Goal: Communication & Community: Answer question/provide support

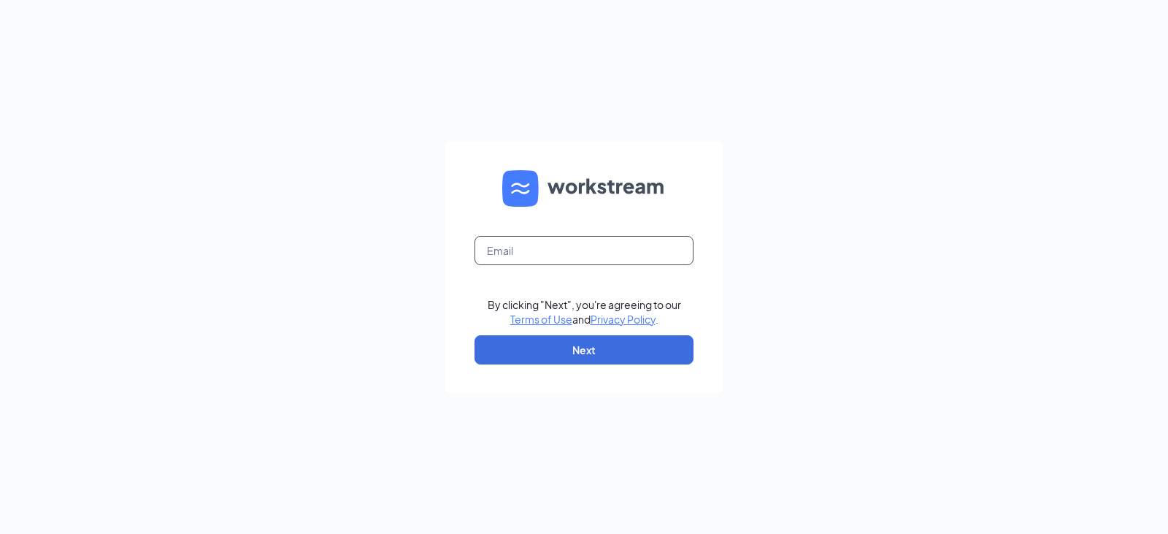
click at [538, 247] on input "text" at bounding box center [583, 250] width 219 height 29
type input "robert.wacker@runz.com"
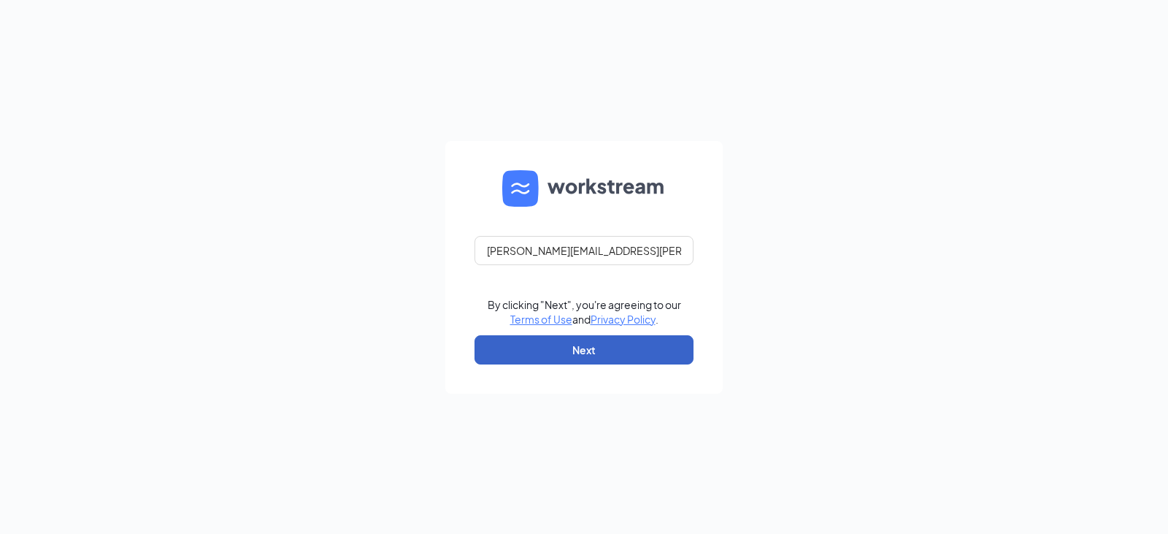
click at [561, 355] on button "Next" at bounding box center [583, 349] width 219 height 29
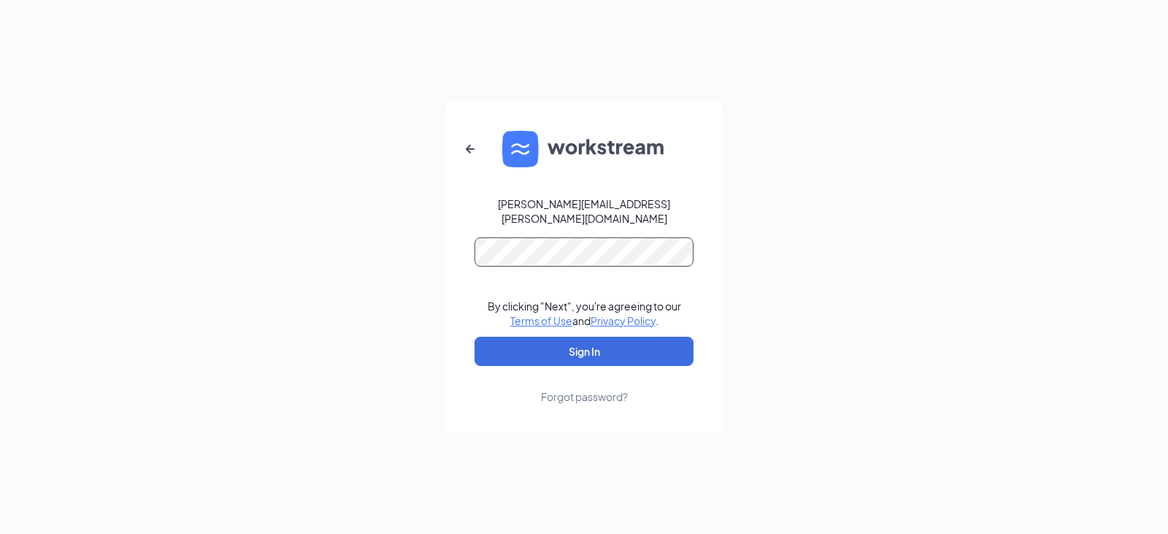
click at [474, 336] on button "Sign In" at bounding box center [583, 350] width 219 height 29
click at [616, 342] on button "Sign In" at bounding box center [583, 350] width 219 height 29
click at [436, 264] on div "robert.wacker@runz.com Credential mismatches. By clicking "Next", you're agreei…" at bounding box center [584, 267] width 1168 height 534
click at [474, 336] on button "Sign In" at bounding box center [583, 350] width 219 height 29
click at [345, 242] on div "robert.wacker@runz.com Credential mismatches. By clicking "Next", you're agreei…" at bounding box center [584, 267] width 1168 height 534
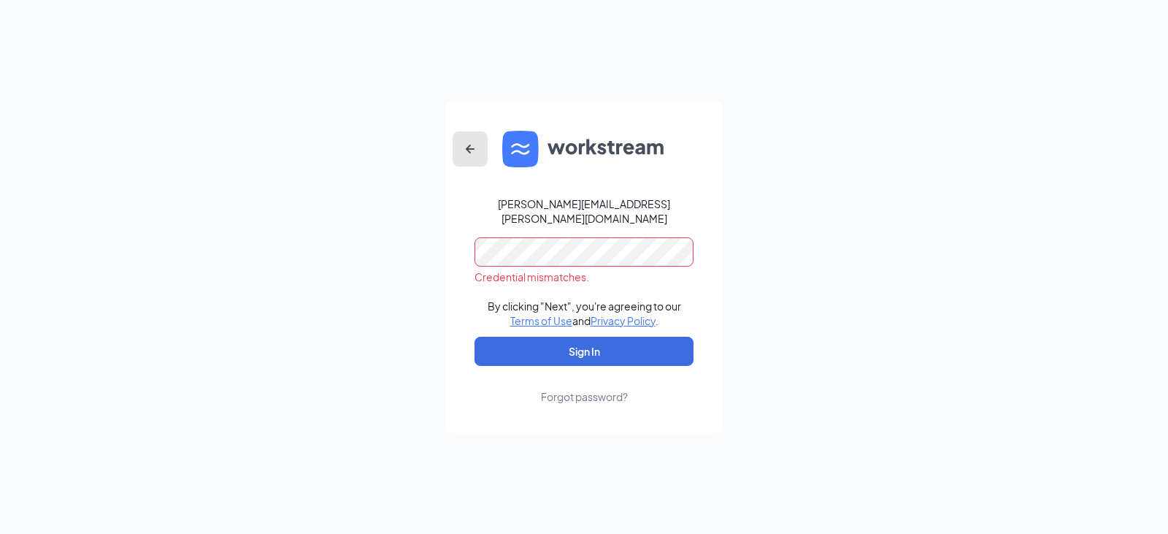
click at [472, 158] on icon "ArrowLeftNew" at bounding box center [470, 149] width 18 height 18
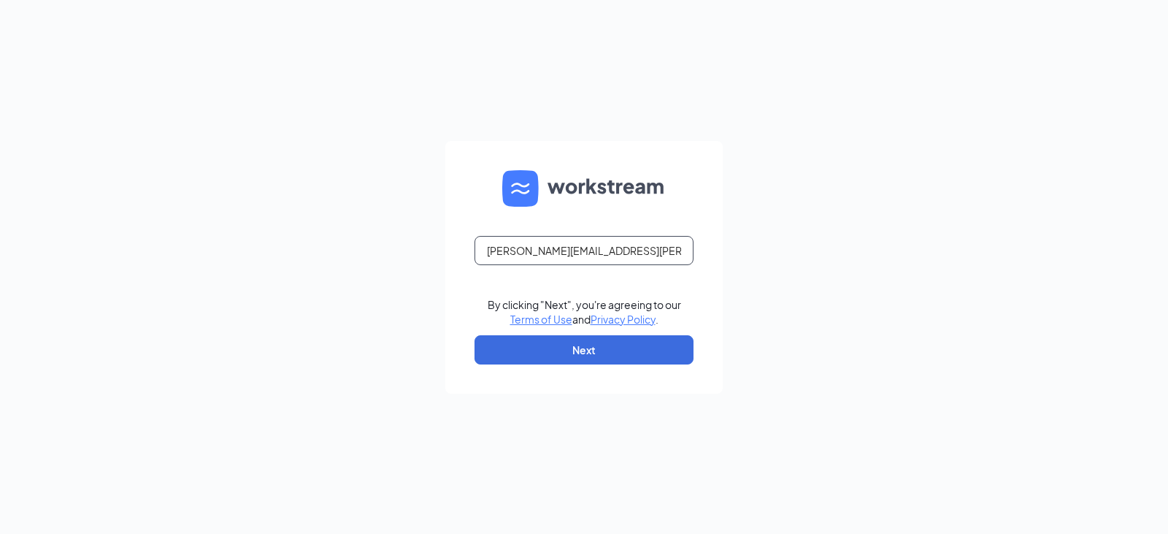
drag, startPoint x: 584, startPoint y: 250, endPoint x: 620, endPoint y: 281, distance: 47.1
click at [585, 252] on input "robert.wacker@runz.com" at bounding box center [583, 250] width 219 height 29
type input "robert.wacker@runza.com"
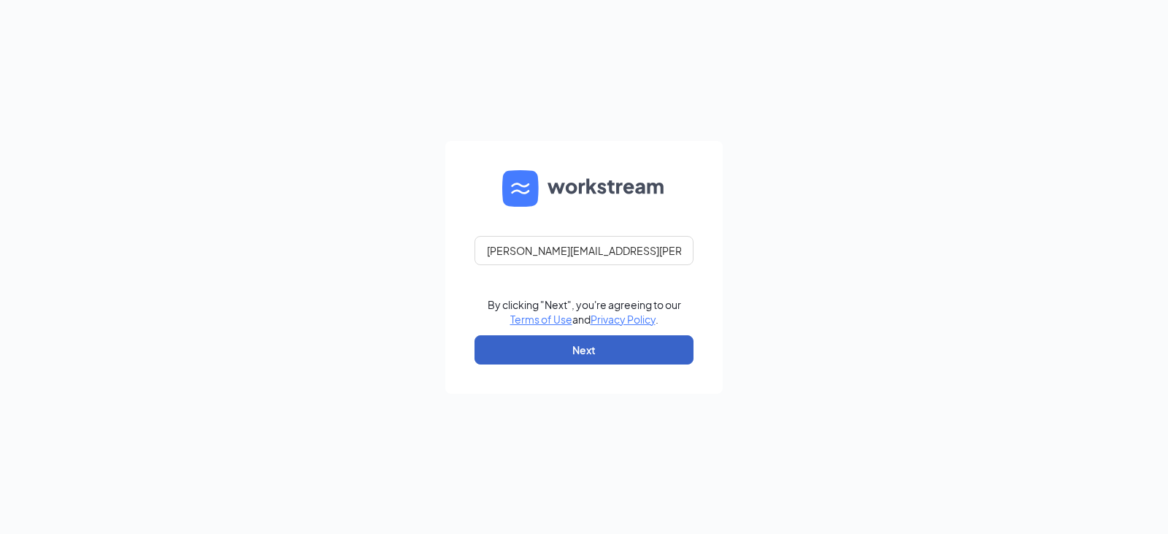
click at [609, 363] on button "Next" at bounding box center [583, 349] width 219 height 29
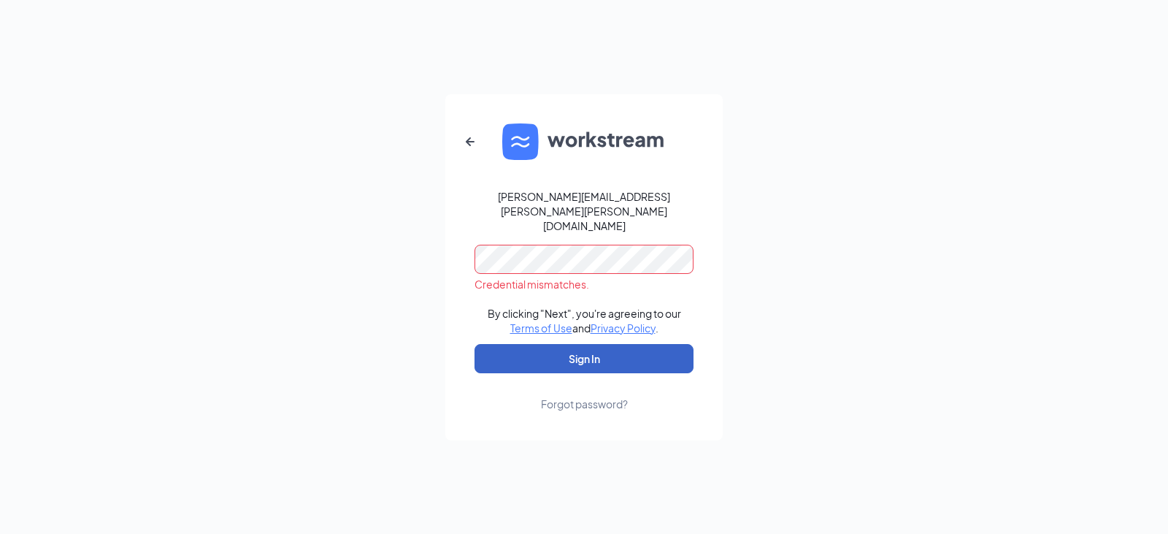
click at [584, 344] on button "Sign In" at bounding box center [583, 358] width 219 height 29
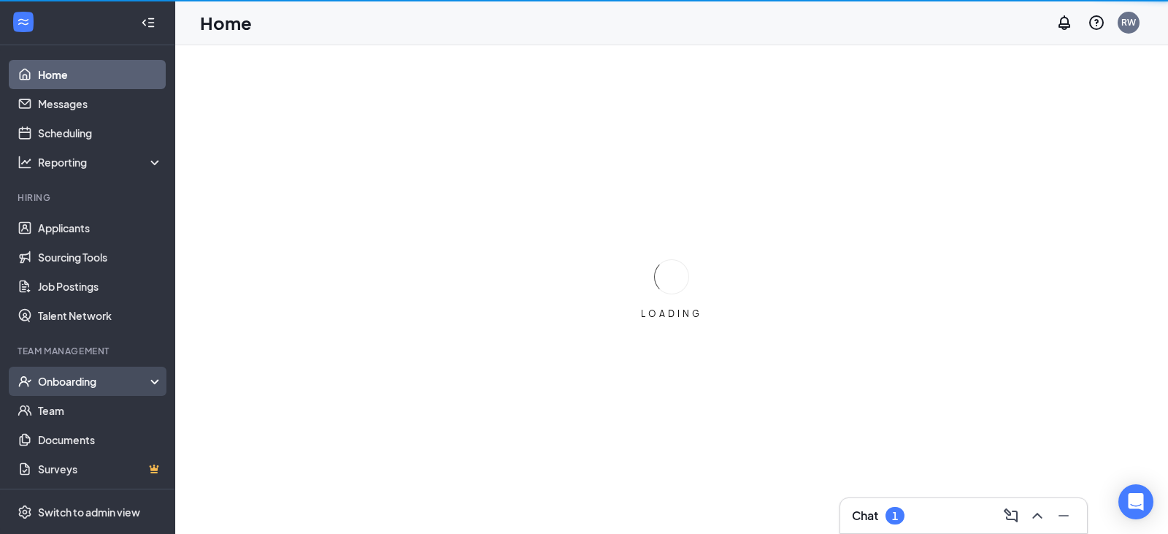
click at [69, 384] on div "Onboarding" at bounding box center [94, 381] width 112 height 15
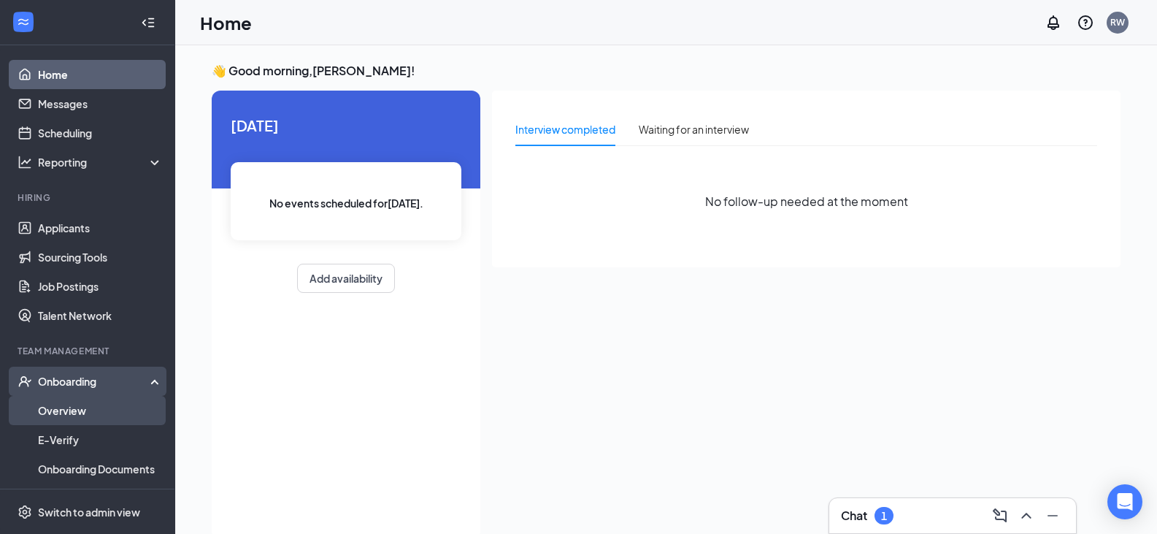
click at [84, 407] on link "Overview" at bounding box center [100, 410] width 125 height 29
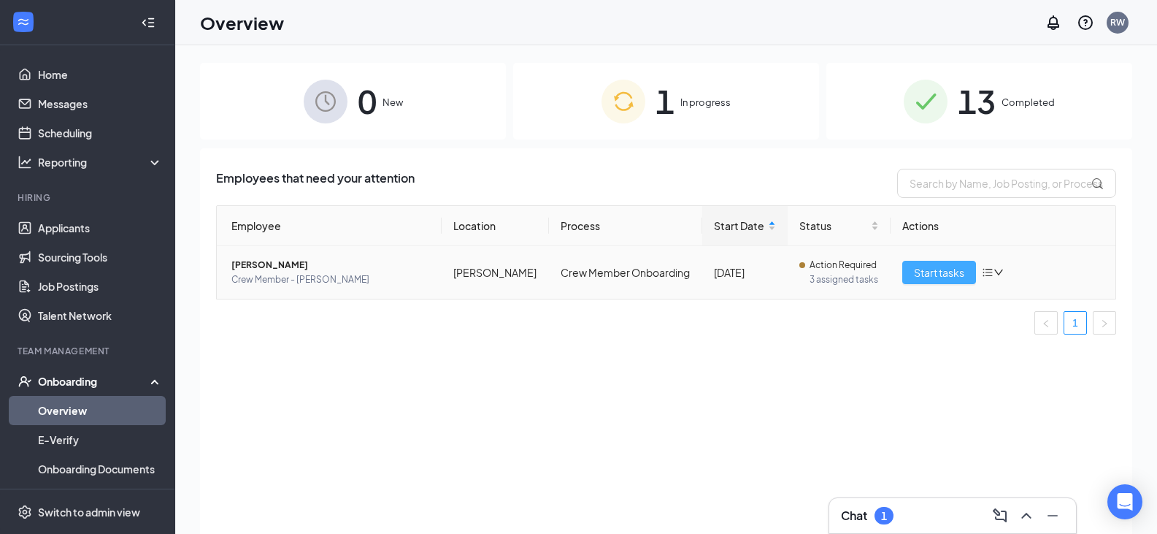
drag, startPoint x: 928, startPoint y: 277, endPoint x: 869, endPoint y: 303, distance: 64.7
click at [929, 277] on span "Start tasks" at bounding box center [939, 272] width 50 height 16
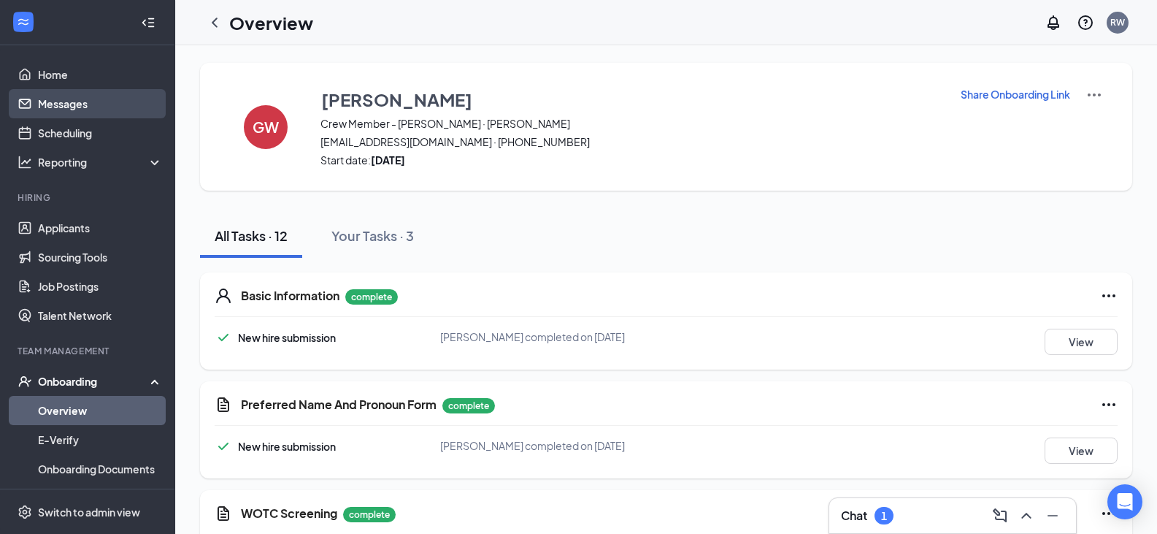
click at [74, 111] on link "Messages" at bounding box center [100, 103] width 125 height 29
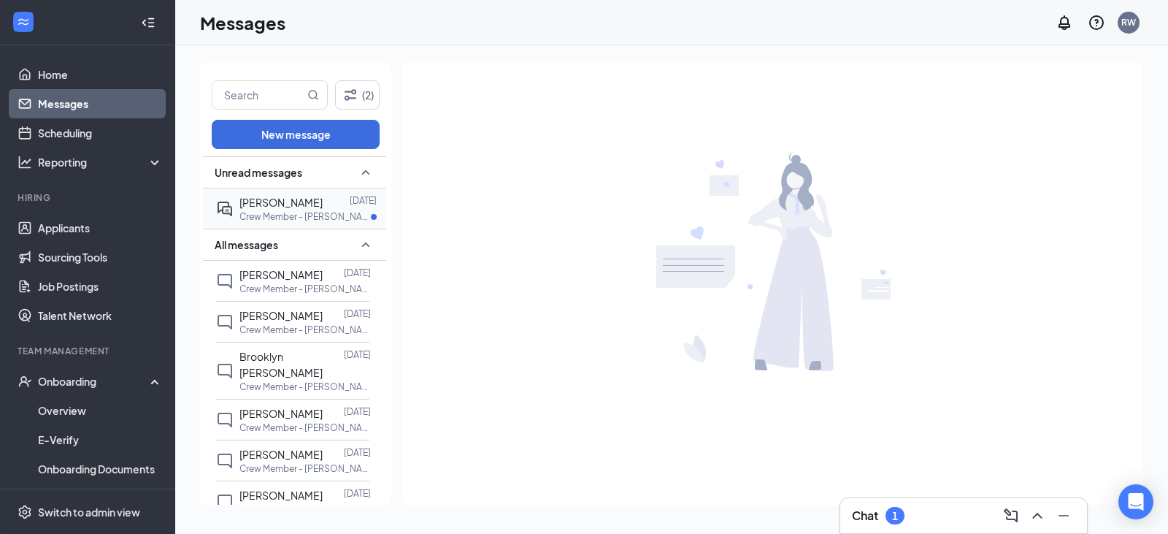
click at [307, 210] on p "Crew Member - [PERSON_NAME] at [PERSON_NAME]" at bounding box center [304, 216] width 131 height 12
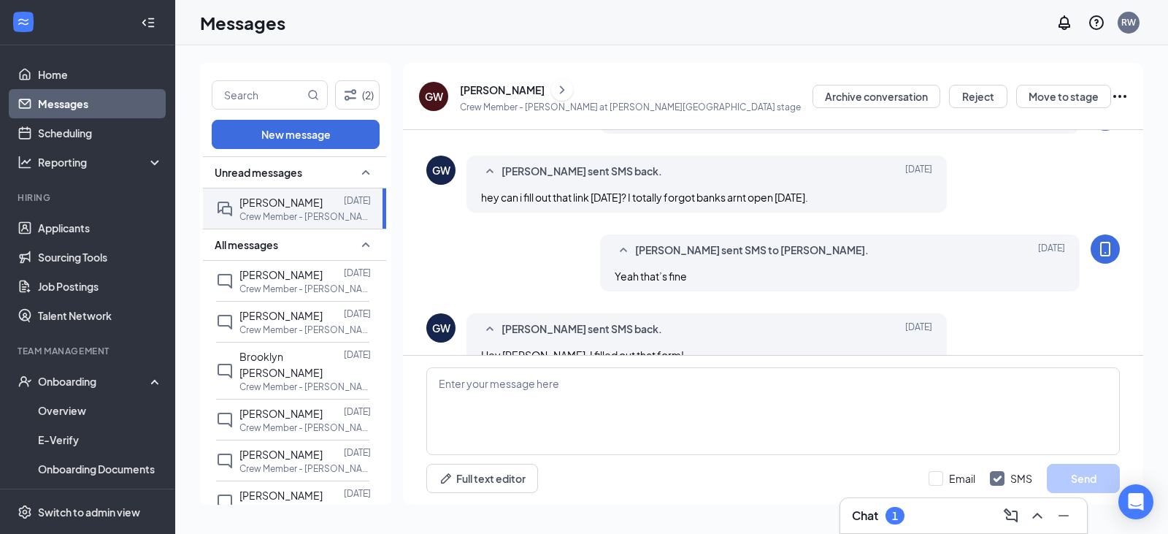
scroll to position [396, 0]
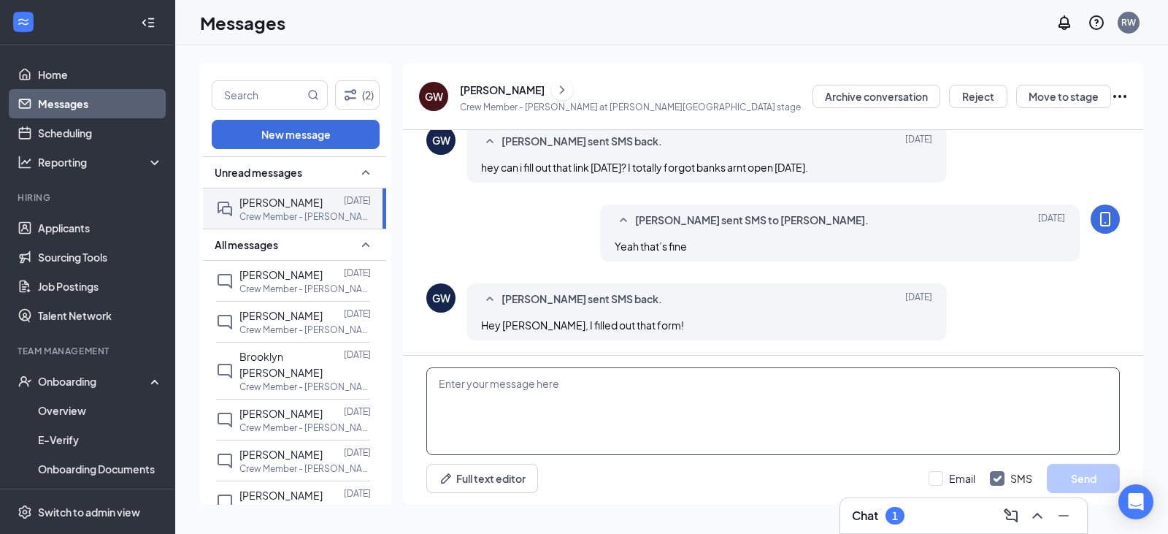
click at [682, 402] on textarea at bounding box center [772, 411] width 693 height 88
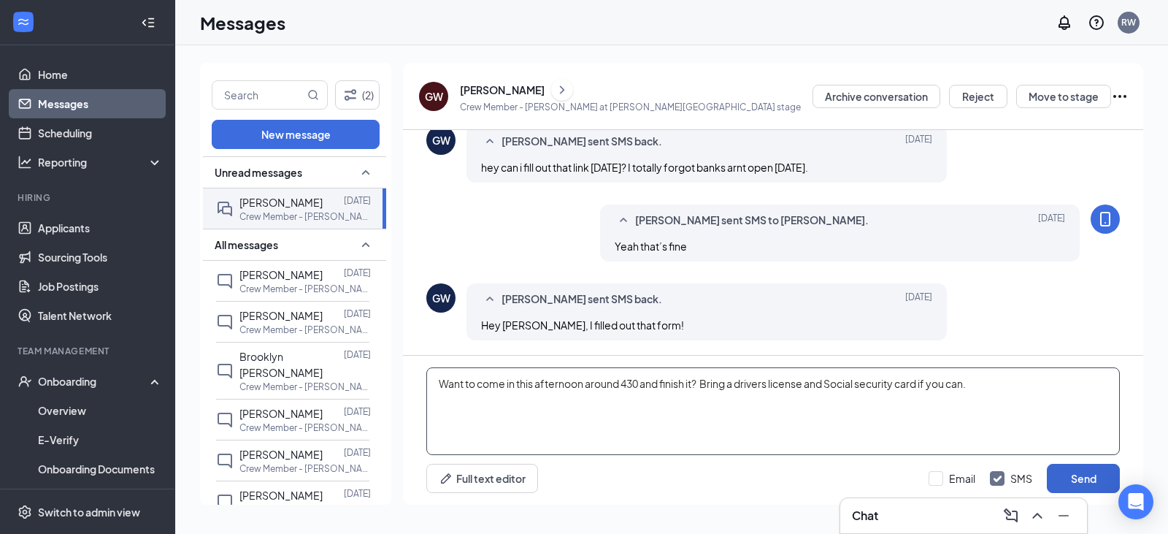
type textarea "Want to come in this afternoon around 430 and finish it? Bring a drivers licens…"
click at [1083, 474] on button "Send" at bounding box center [1083, 478] width 73 height 29
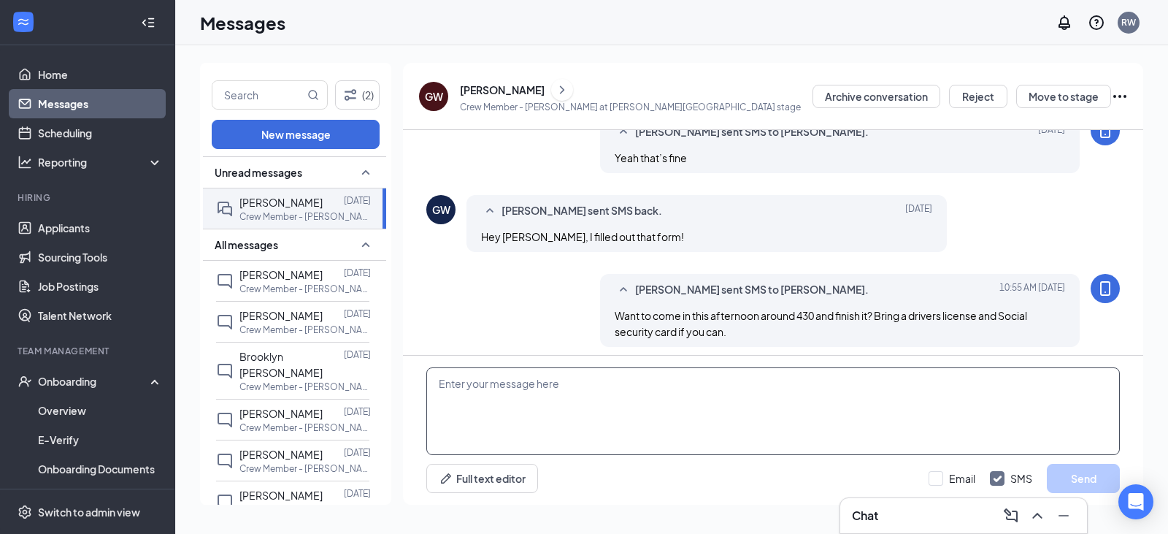
scroll to position [491, 0]
